Goal: Task Accomplishment & Management: Manage account settings

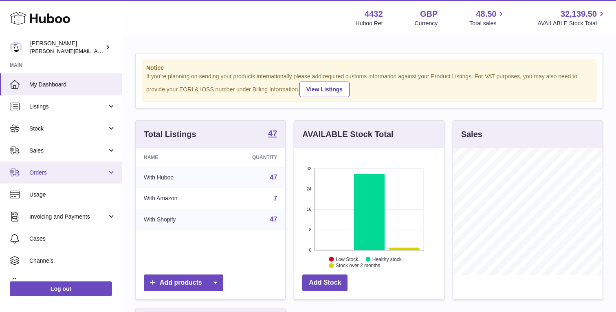
scroll to position [127, 150]
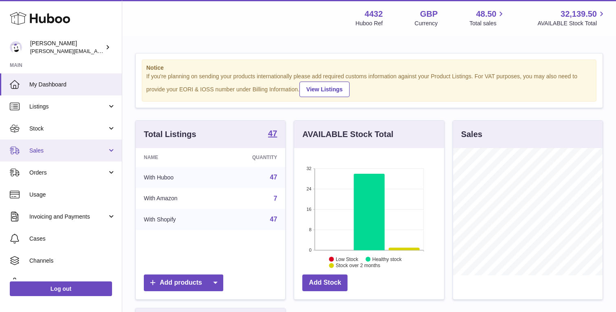
click at [69, 157] on link "Sales" at bounding box center [61, 150] width 122 height 22
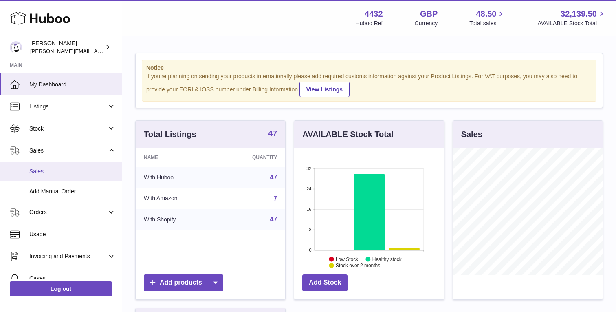
click at [68, 179] on link "Sales" at bounding box center [61, 171] width 122 height 20
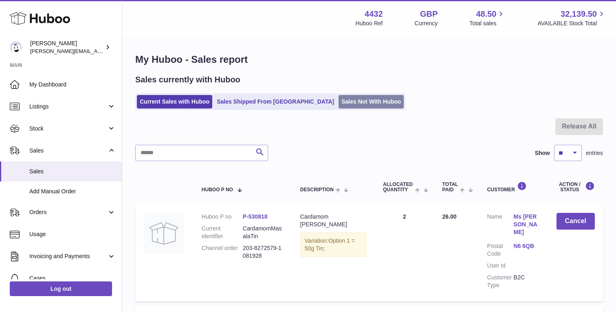
click at [339, 99] on link "Sales Not With Huboo" at bounding box center [371, 101] width 65 height 13
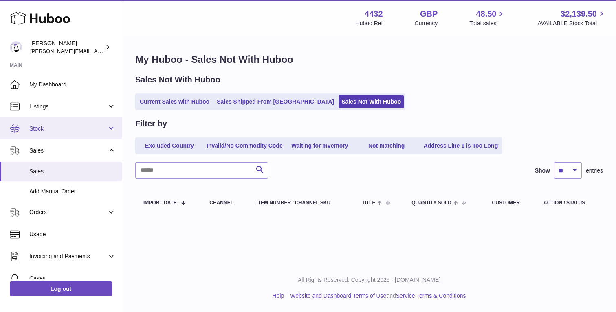
click at [85, 133] on link "Stock" at bounding box center [61, 128] width 122 height 22
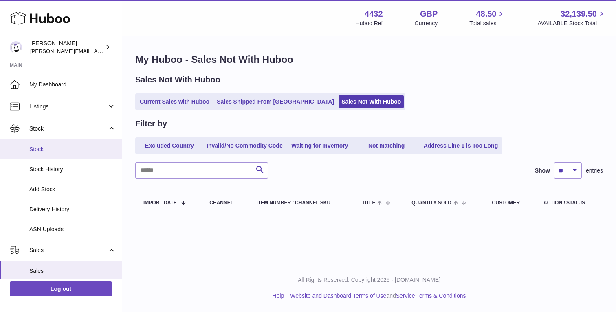
click at [78, 149] on span "Stock" at bounding box center [72, 149] width 86 height 8
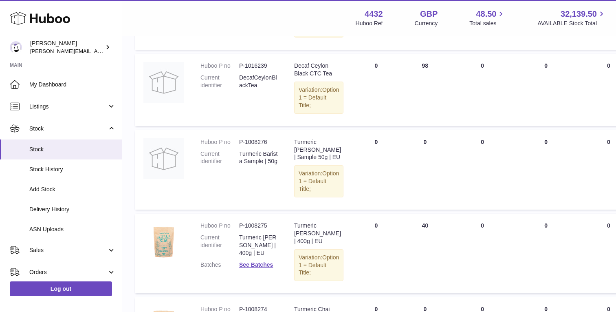
scroll to position [544, 0]
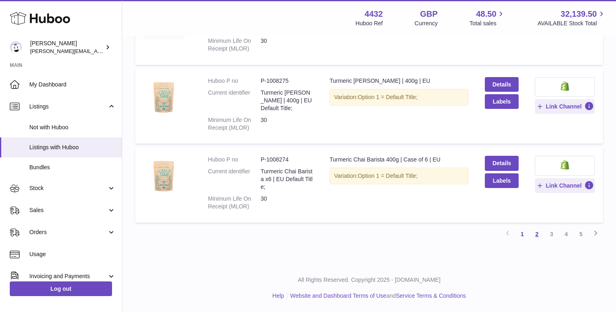
click at [535, 235] on link "2" at bounding box center [537, 234] width 15 height 15
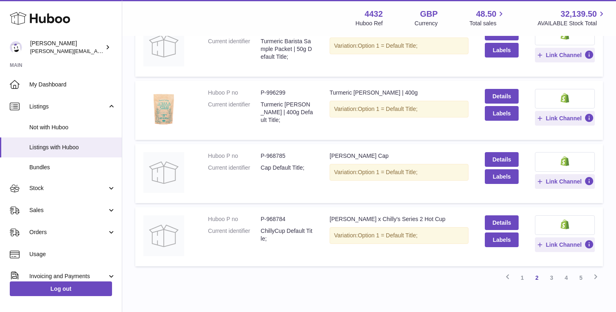
scroll to position [597, 0]
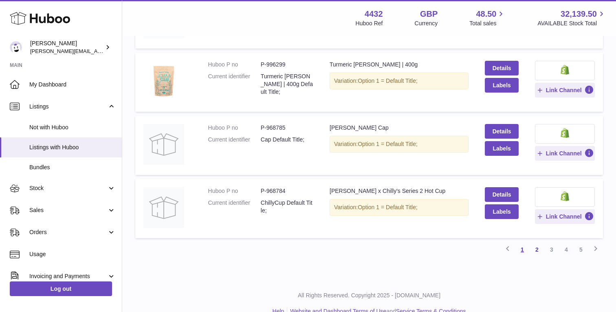
click at [524, 242] on link "1" at bounding box center [522, 249] width 15 height 15
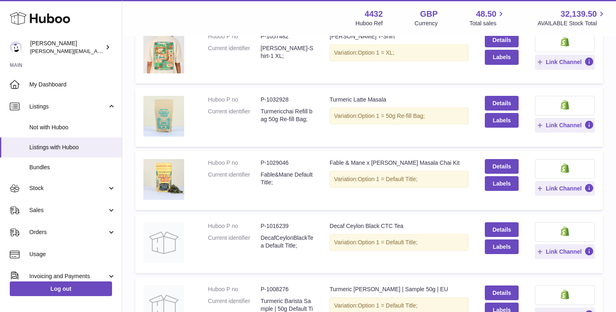
scroll to position [310, 0]
click at [514, 166] on link "Details" at bounding box center [502, 166] width 34 height 15
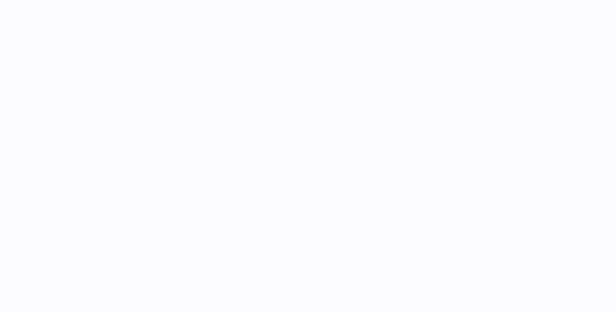
select select "***"
select select "****"
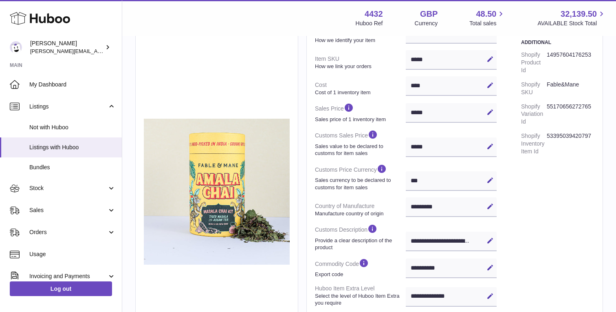
scroll to position [391, 0]
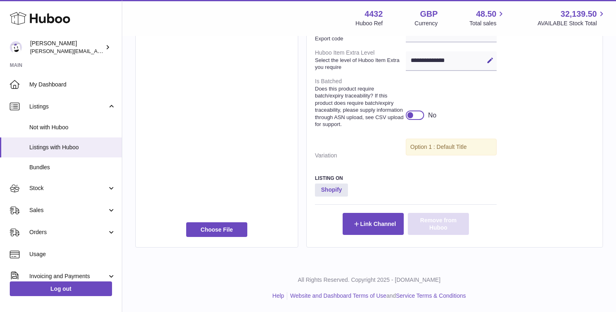
click at [446, 222] on button "Remove from Huboo" at bounding box center [438, 224] width 61 height 22
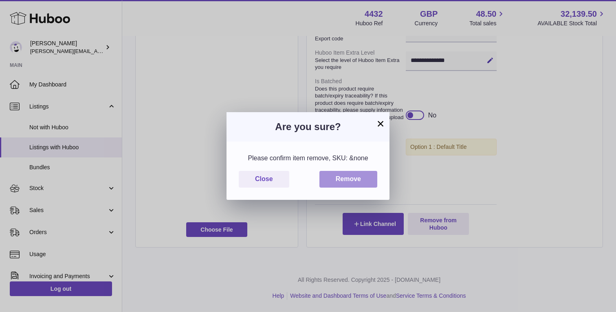
click at [365, 181] on button "Remove" at bounding box center [348, 179] width 58 height 17
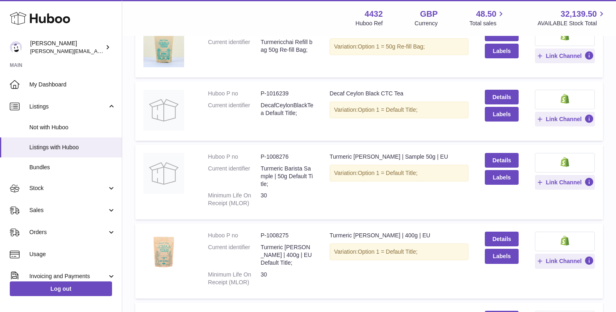
scroll to position [605, 0]
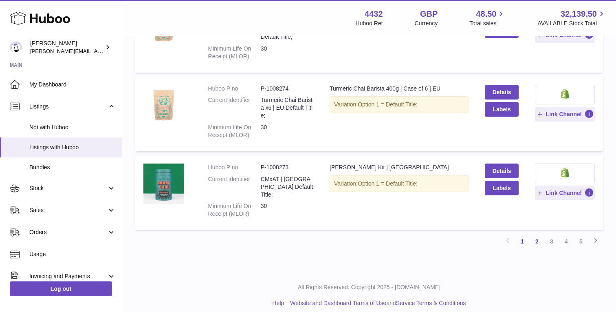
click at [538, 234] on link "2" at bounding box center [537, 241] width 15 height 15
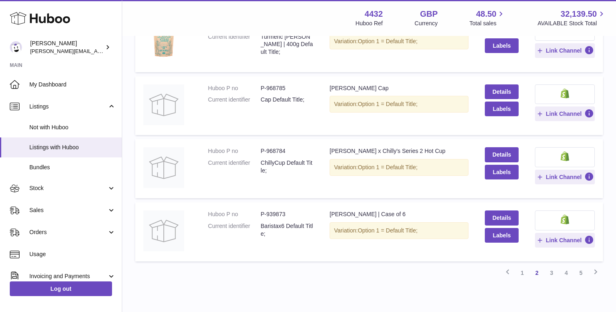
scroll to position [589, 0]
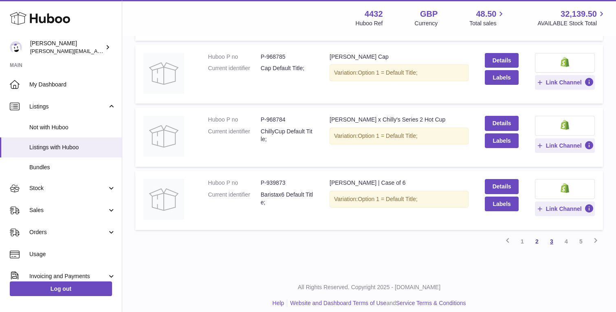
click at [551, 234] on link "3" at bounding box center [551, 241] width 15 height 15
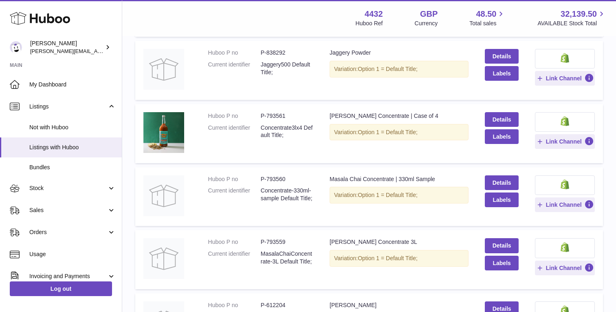
scroll to position [419, 0]
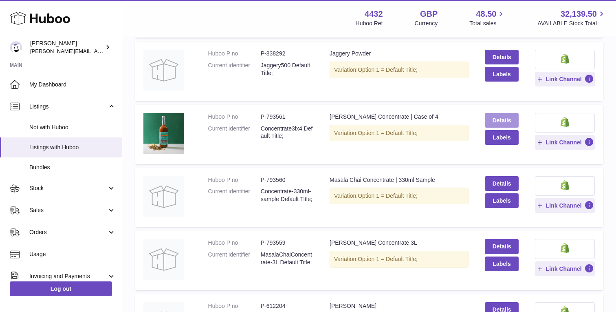
click at [506, 123] on link "Details" at bounding box center [502, 120] width 34 height 15
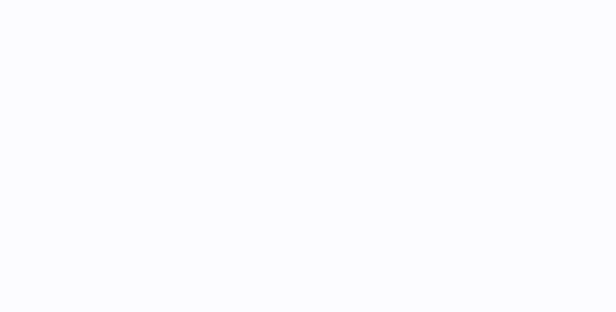
select select "***"
select select "****"
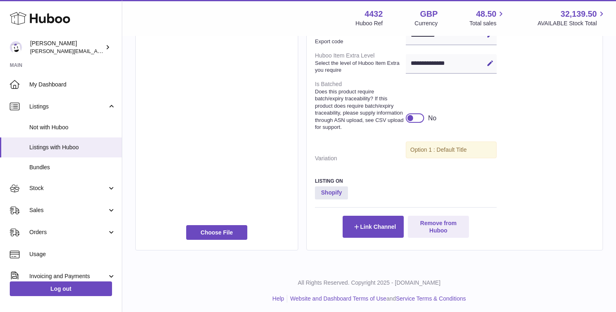
scroll to position [391, 0]
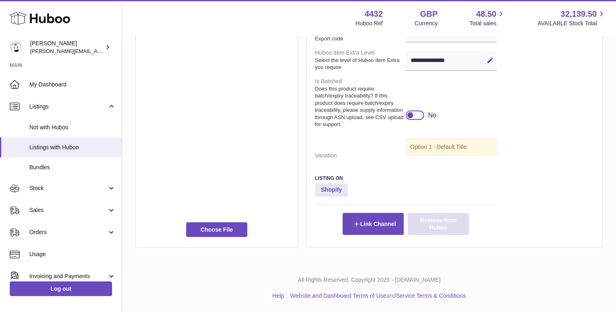
click at [451, 232] on button "Remove from Huboo" at bounding box center [438, 224] width 61 height 22
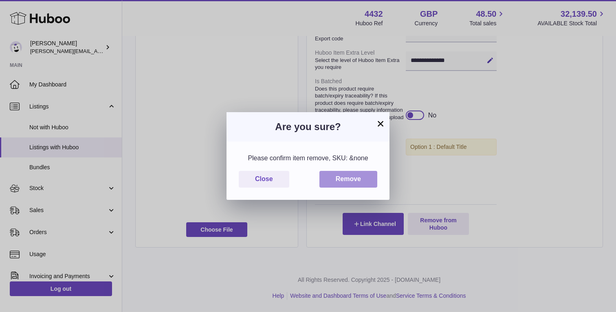
click at [359, 178] on button "Remove" at bounding box center [348, 179] width 58 height 17
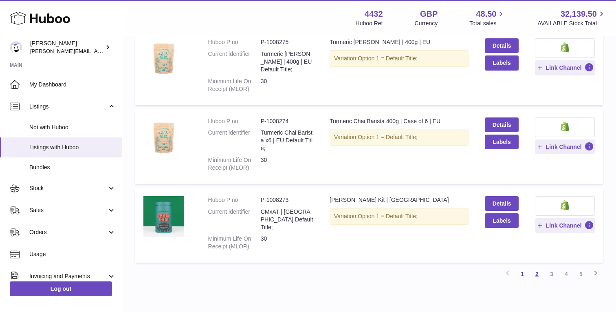
click at [539, 266] on link "2" at bounding box center [537, 273] width 15 height 15
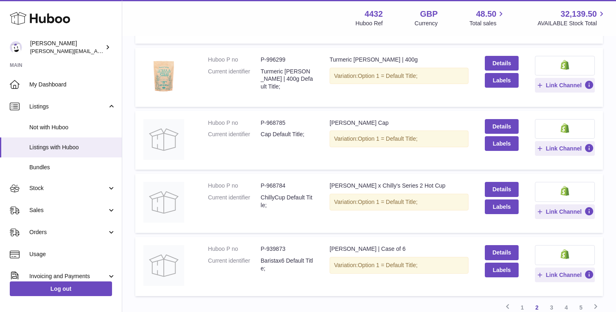
scroll to position [589, 0]
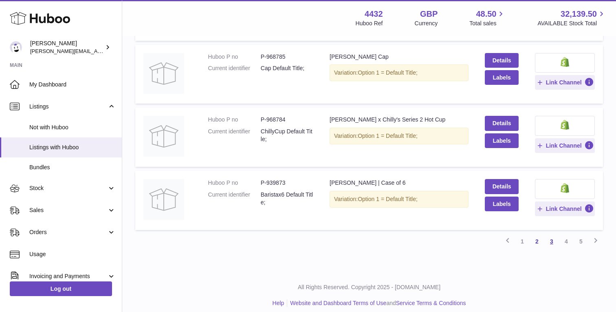
click at [550, 234] on link "3" at bounding box center [551, 241] width 15 height 15
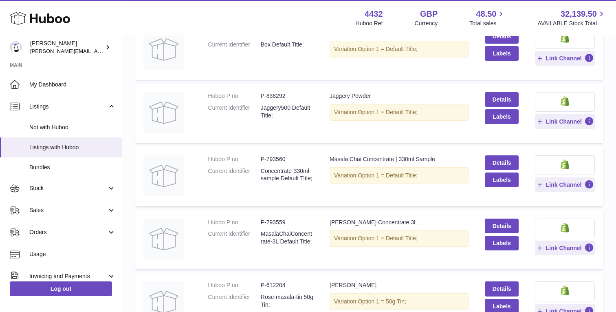
scroll to position [392, 0]
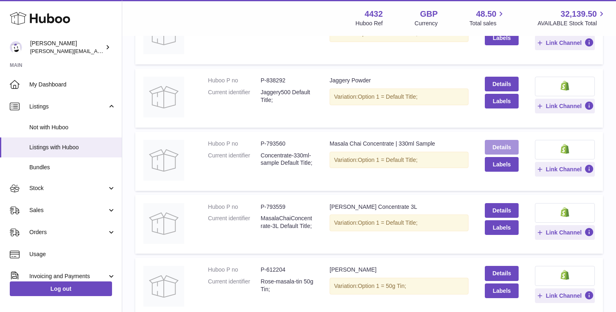
click at [511, 142] on link "Details" at bounding box center [502, 147] width 34 height 15
click at [491, 209] on link "Details" at bounding box center [502, 210] width 34 height 15
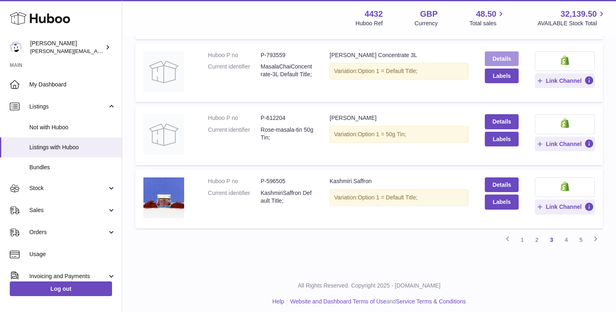
scroll to position [549, 0]
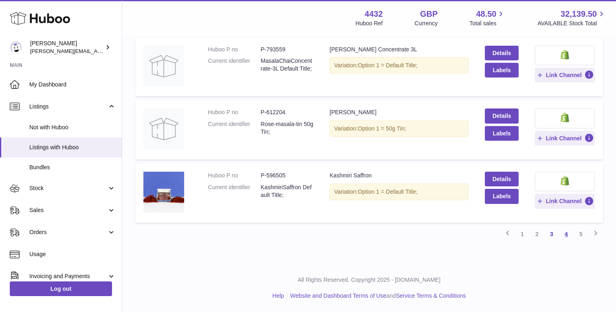
click at [566, 232] on link "4" at bounding box center [566, 234] width 15 height 15
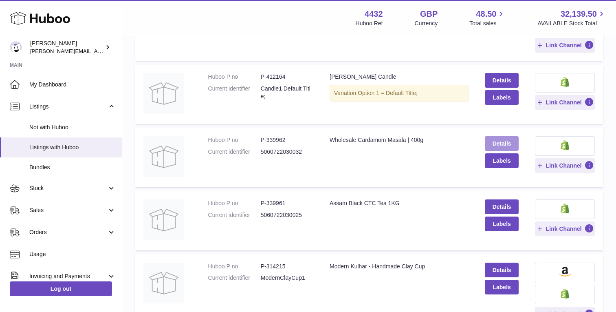
scroll to position [155, 0]
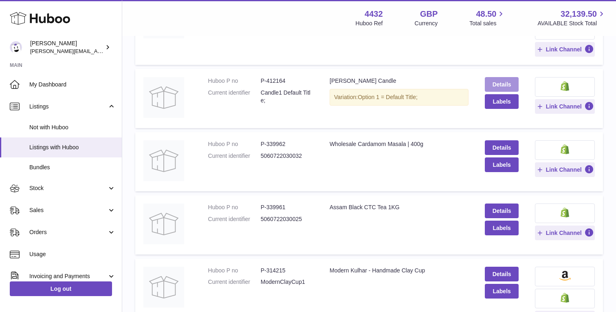
click at [511, 83] on link "Details" at bounding box center [502, 84] width 34 height 15
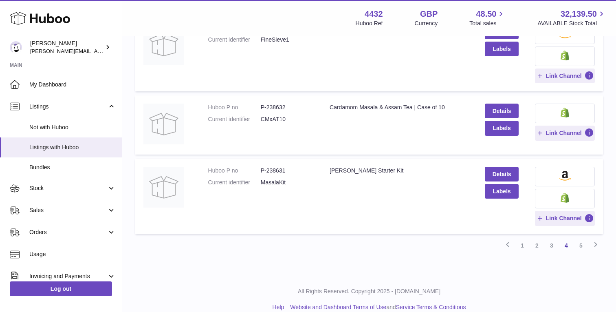
scroll to position [623, 0]
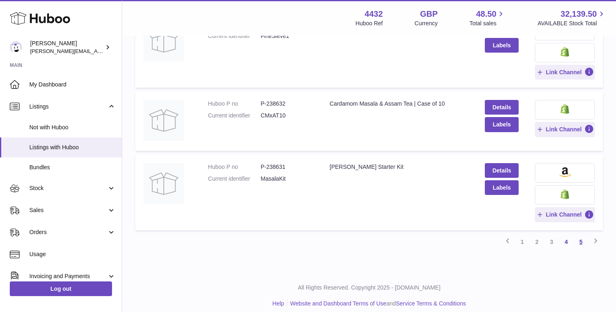
click at [581, 242] on link "5" at bounding box center [581, 241] width 15 height 15
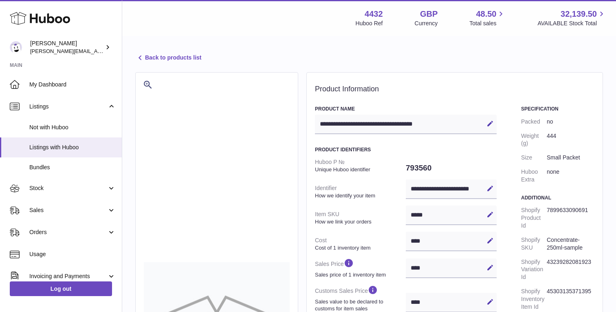
select select "***"
select select "****"
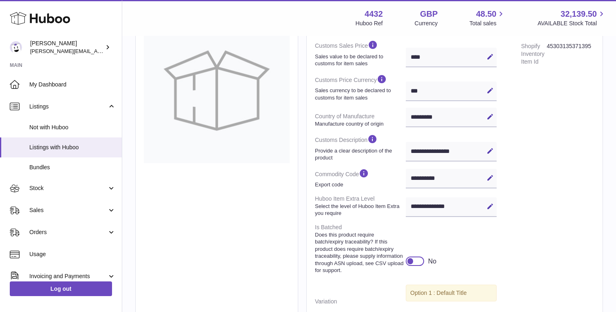
scroll to position [391, 0]
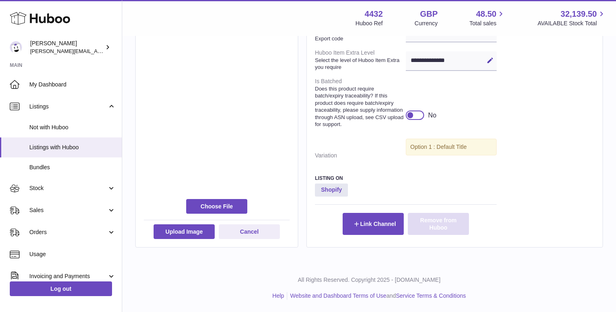
click at [437, 224] on button "Remove from Huboo" at bounding box center [438, 224] width 61 height 22
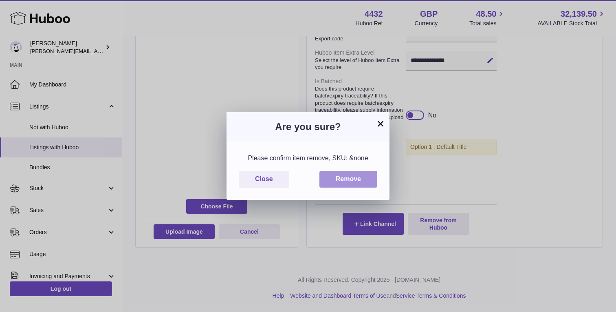
click at [342, 181] on button "Remove" at bounding box center [348, 179] width 58 height 17
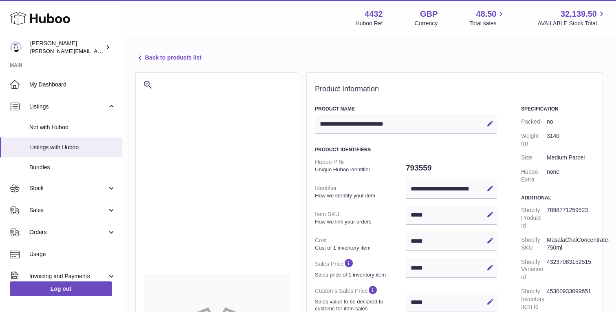
select select "***"
select select "****"
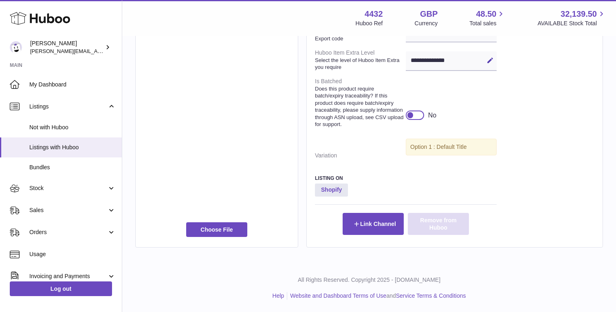
click at [439, 224] on button "Remove from Huboo" at bounding box center [438, 224] width 61 height 22
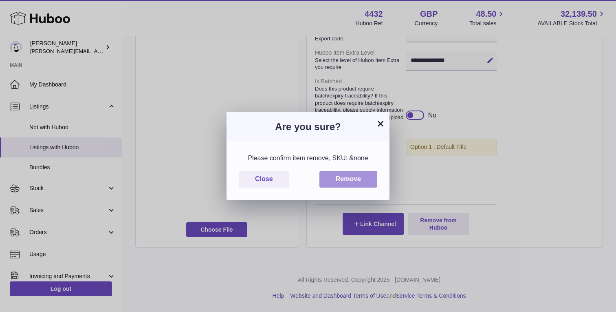
click at [357, 175] on button "Remove" at bounding box center [348, 179] width 58 height 17
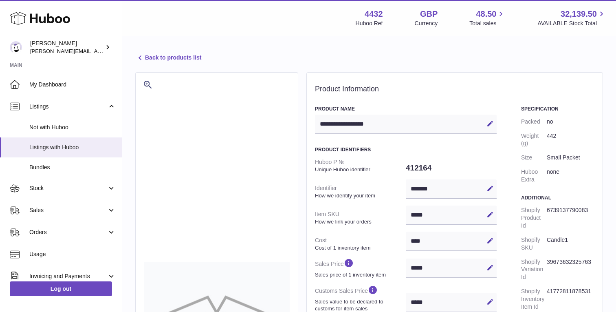
select select "***"
select select "****"
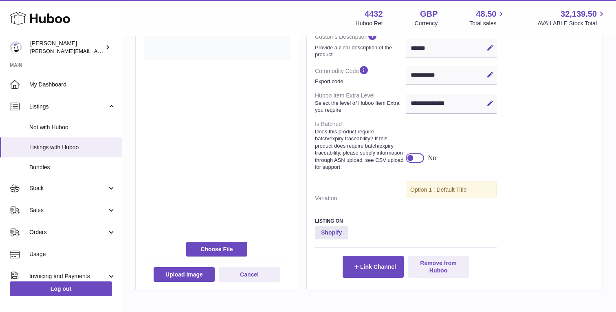
scroll to position [391, 0]
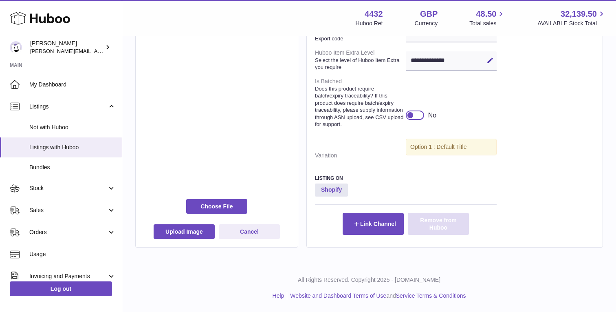
click at [436, 229] on button "Remove from Huboo" at bounding box center [438, 224] width 61 height 22
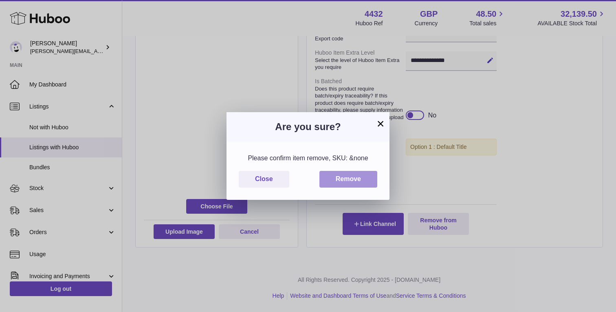
click at [340, 176] on button "Remove" at bounding box center [348, 179] width 58 height 17
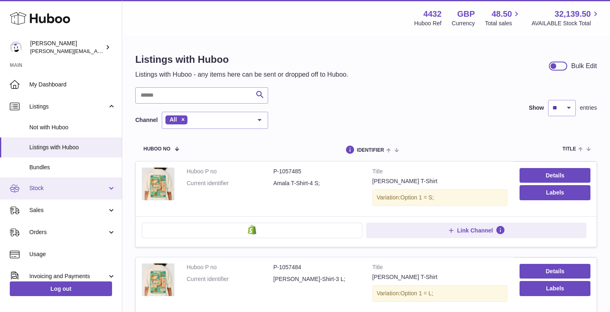
click at [71, 192] on link "Stock" at bounding box center [61, 188] width 122 height 22
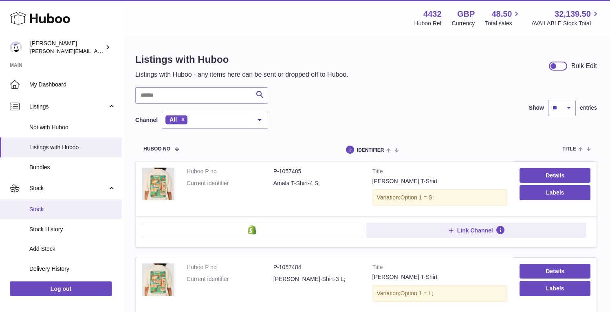
click at [66, 209] on span "Stock" at bounding box center [72, 209] width 86 height 8
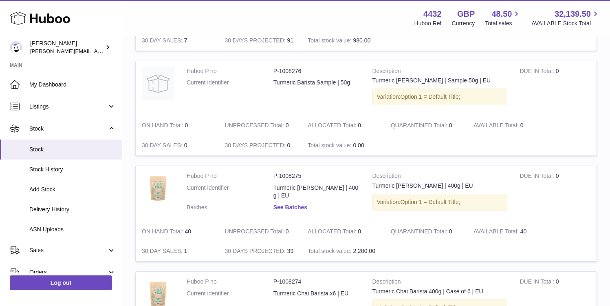
scroll to position [723, 0]
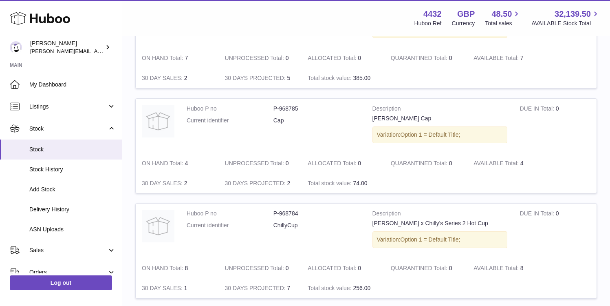
scroll to position [793, 0]
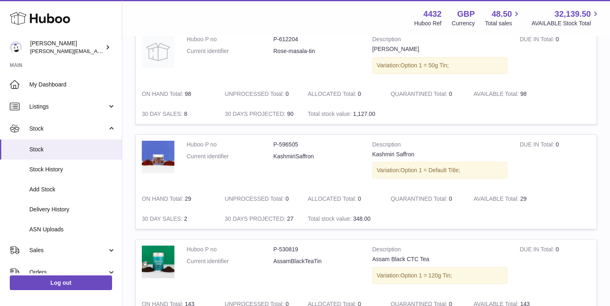
scroll to position [779, 0]
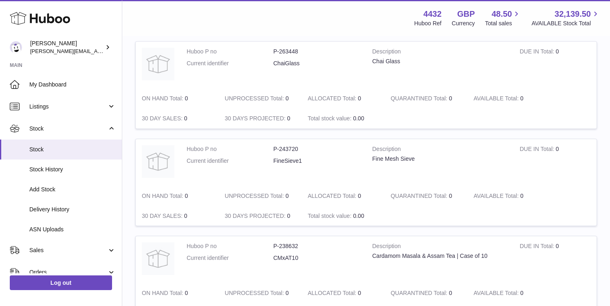
scroll to position [601, 0]
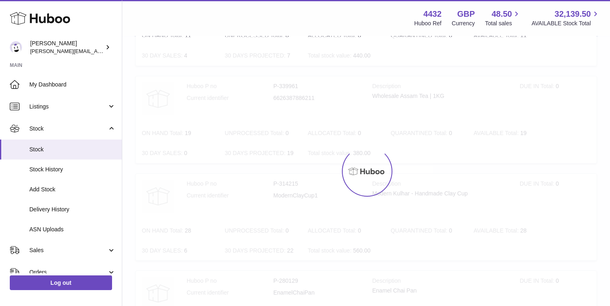
scroll to position [37, 0]
